Goal: Find specific page/section: Find specific page/section

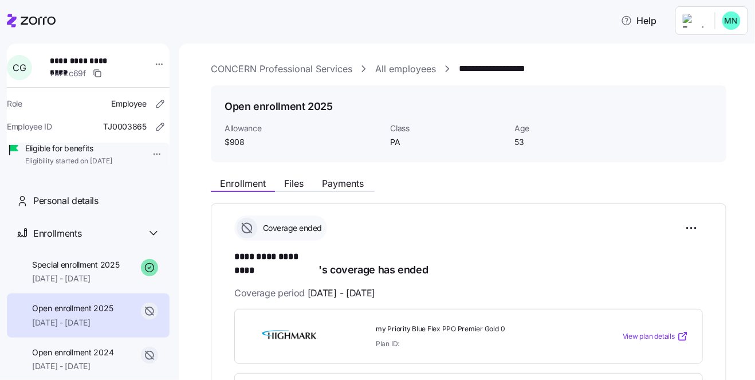
scroll to position [554, 0]
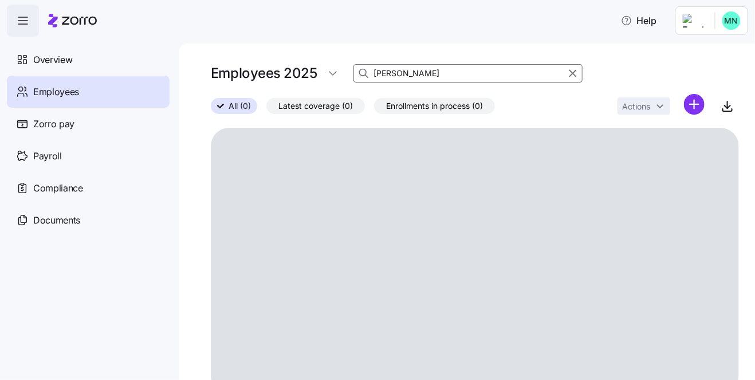
click at [428, 71] on input "greenwalt" at bounding box center [468, 73] width 229 height 18
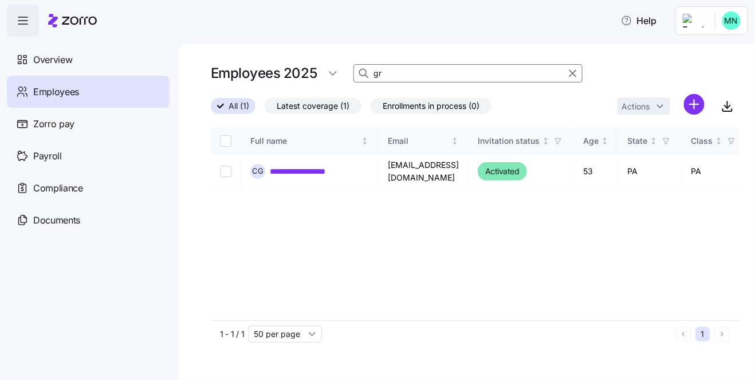
type input "g"
type input "cody"
click at [295, 169] on link "**********" at bounding box center [297, 171] width 55 height 11
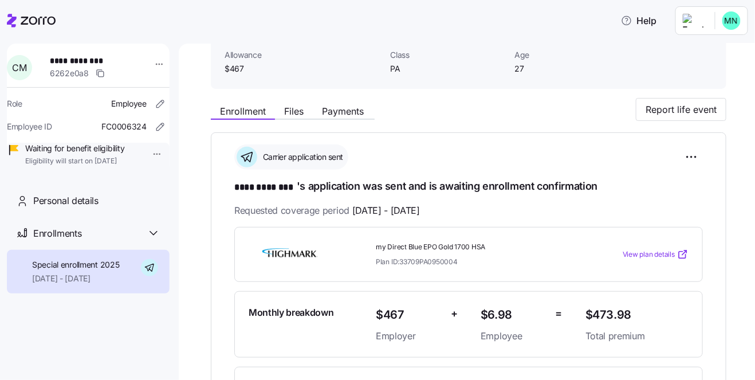
scroll to position [39, 0]
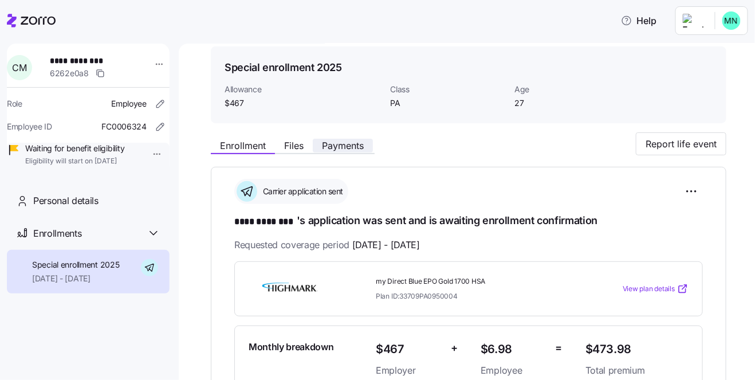
click at [350, 143] on span "Payments" at bounding box center [343, 145] width 42 height 9
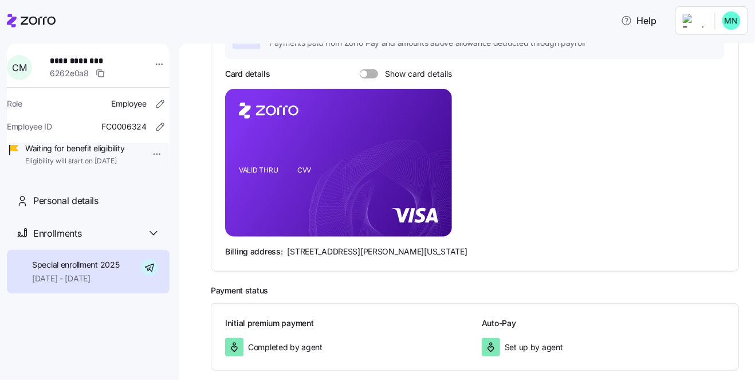
scroll to position [237, 0]
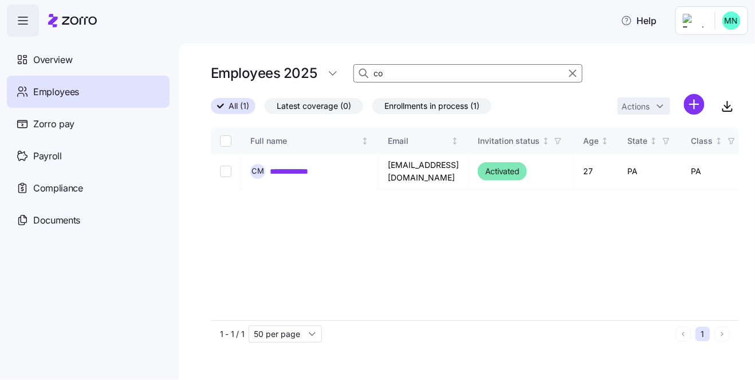
type input "c"
type input "hocken"
click at [301, 170] on link "**********" at bounding box center [311, 171] width 83 height 11
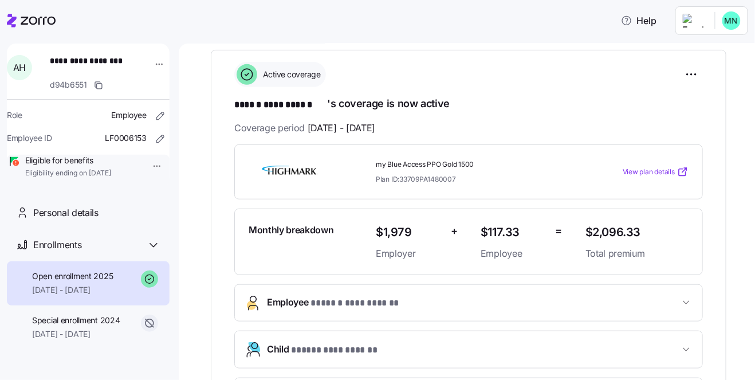
scroll to position [158, 0]
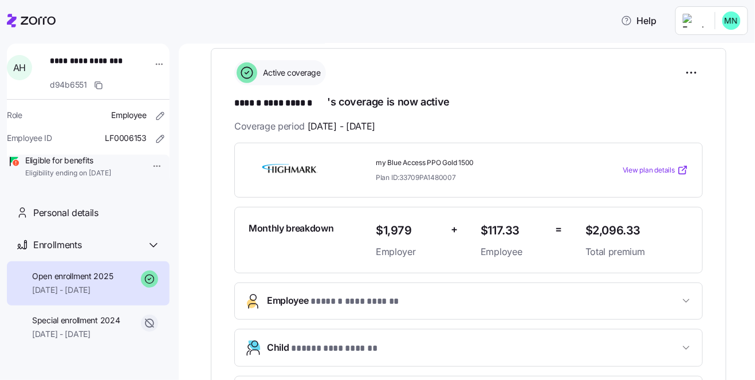
click at [643, 227] on span "$2,096.33" at bounding box center [637, 230] width 103 height 19
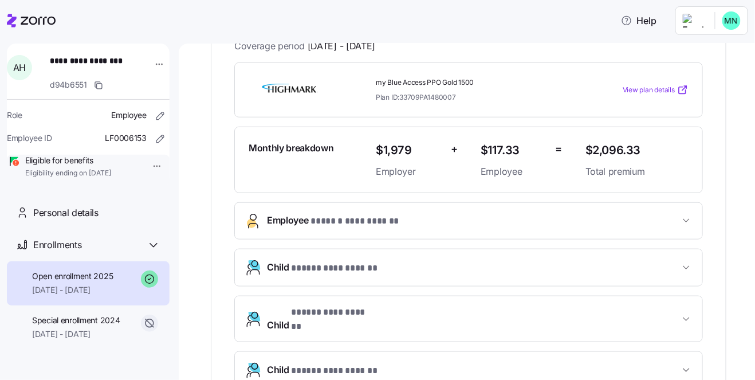
scroll to position [237, 0]
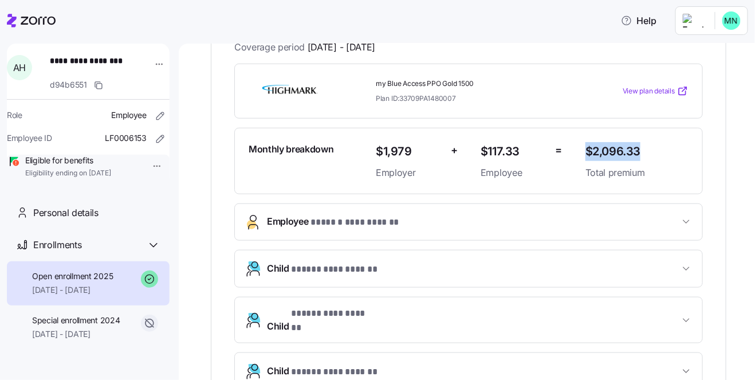
drag, startPoint x: 648, startPoint y: 149, endPoint x: 583, endPoint y: 150, distance: 64.8
click at [583, 150] on div "$2,096.33 Total premium" at bounding box center [637, 161] width 112 height 47
copy span "$2,096.33"
drag, startPoint x: 476, startPoint y: 79, endPoint x: 378, endPoint y: 87, distance: 98.9
click at [378, 87] on div "my Blue Access PPO Gold 1500 Plan ID: 33709PA1480007" at bounding box center [476, 91] width 201 height 24
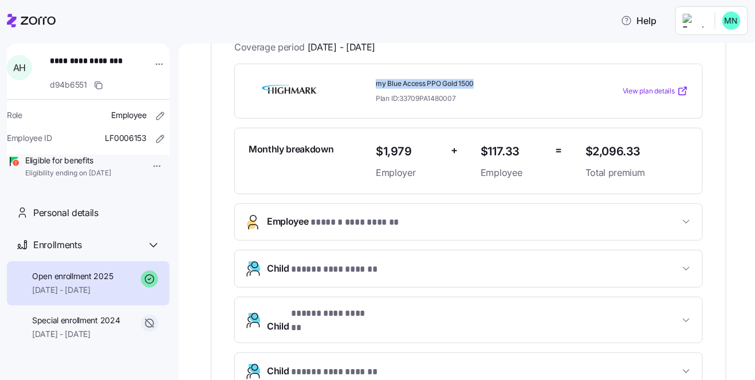
drag, startPoint x: 378, startPoint y: 87, endPoint x: 406, endPoint y: 83, distance: 29.0
copy span "my Blue Access PPO Gold 1500"
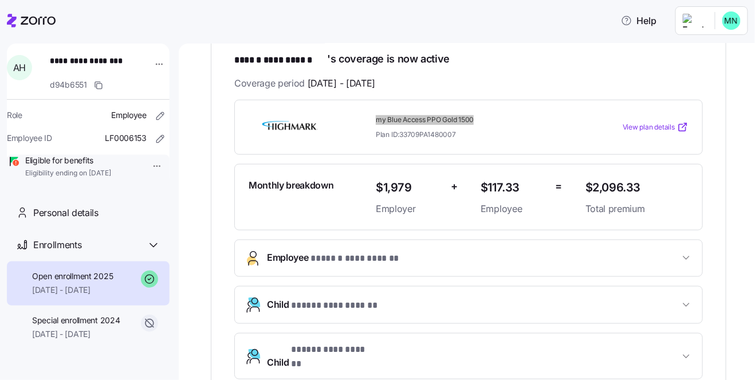
scroll to position [197, 0]
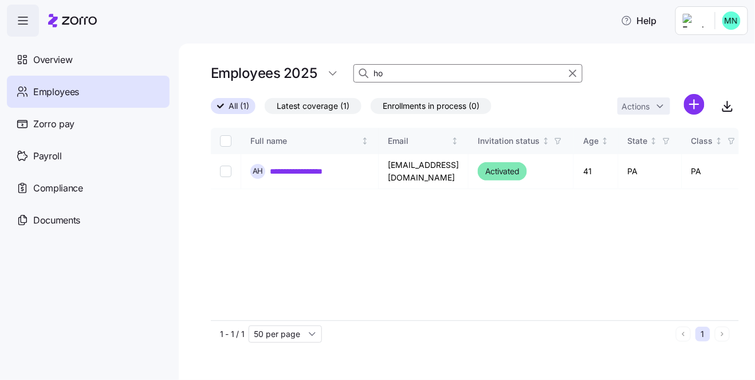
type input "h"
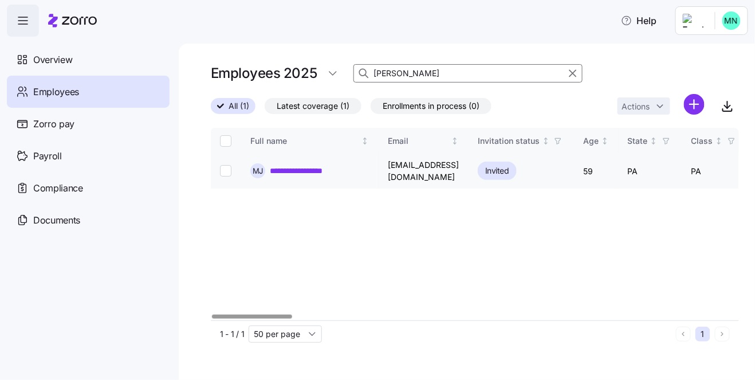
type input "jim"
click at [305, 169] on link "**********" at bounding box center [307, 170] width 75 height 11
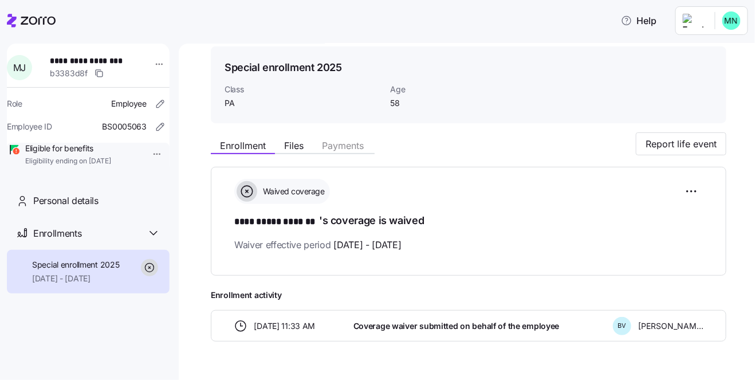
scroll to position [67, 0]
